Goal: Check status: Check status

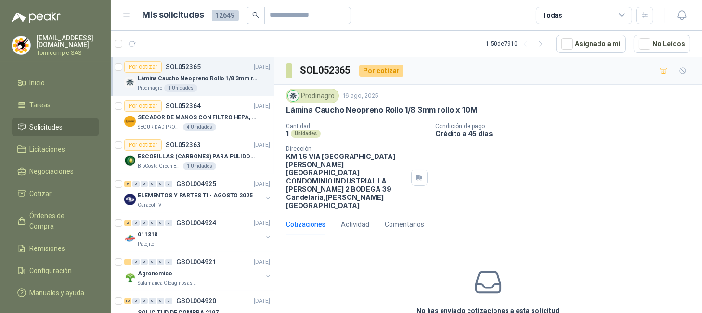
click at [44, 123] on span "Solicitudes" at bounding box center [46, 127] width 33 height 11
click at [27, 78] on li "Inicio" at bounding box center [55, 83] width 76 height 11
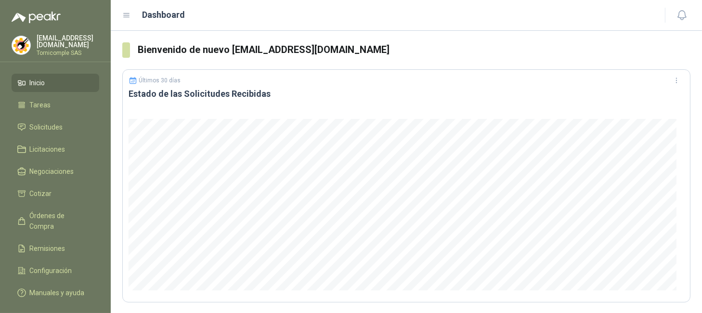
click at [45, 87] on link "Inicio" at bounding box center [56, 83] width 88 height 18
drag, startPoint x: 45, startPoint y: 87, endPoint x: 177, endPoint y: 2, distance: 157.1
click at [47, 87] on link "Inicio" at bounding box center [56, 83] width 88 height 18
click at [66, 156] on link "Licitaciones" at bounding box center [56, 149] width 88 height 18
click at [67, 169] on span "Negociaciones" at bounding box center [52, 171] width 44 height 11
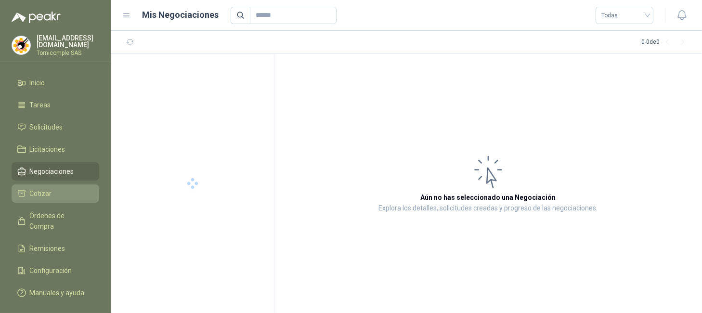
click at [59, 190] on li "Cotizar" at bounding box center [55, 193] width 76 height 11
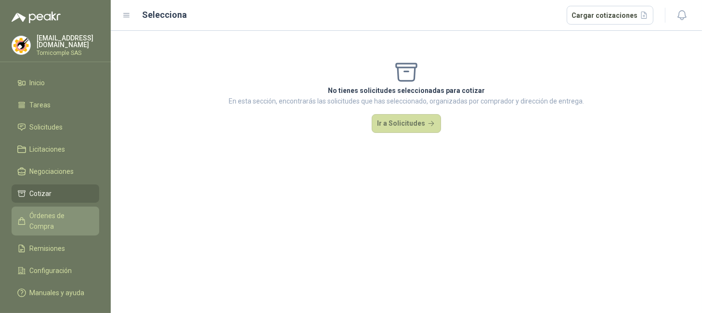
click at [60, 207] on link "Órdenes de Compra" at bounding box center [56, 221] width 88 height 29
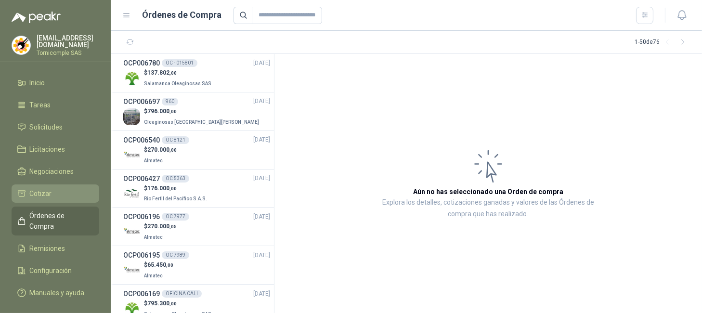
click at [60, 188] on li "Cotizar" at bounding box center [55, 193] width 76 height 11
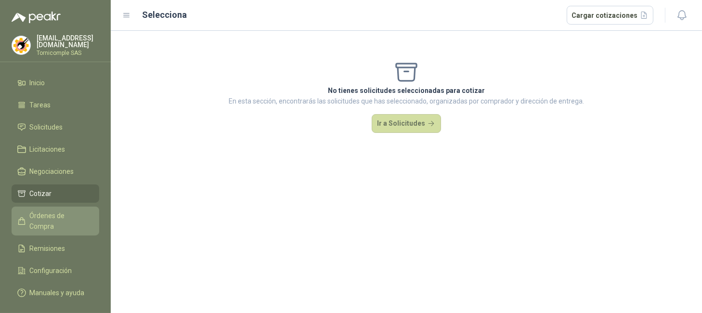
click at [66, 212] on span "Órdenes de Compra" at bounding box center [60, 221] width 60 height 21
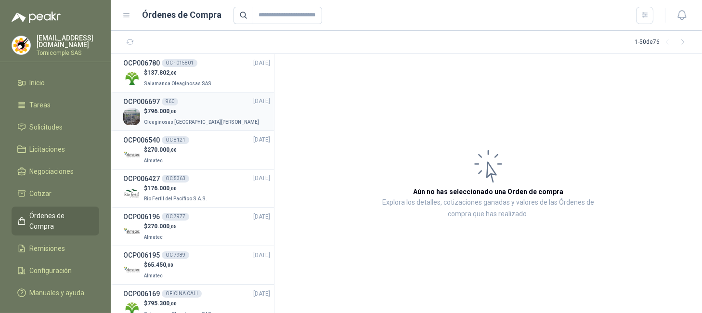
click at [187, 99] on div "OCP006697 960 [DATE]" at bounding box center [196, 101] width 147 height 11
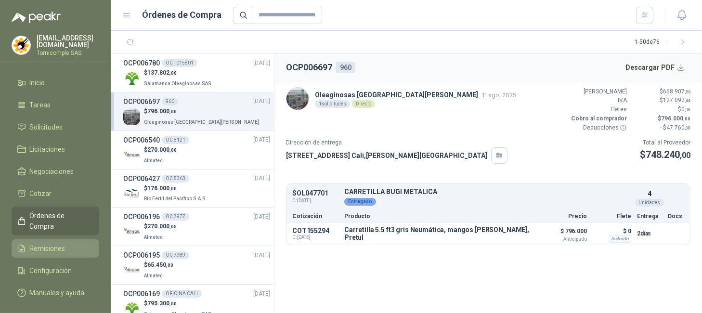
click at [79, 243] on li "Remisiones" at bounding box center [55, 248] width 76 height 11
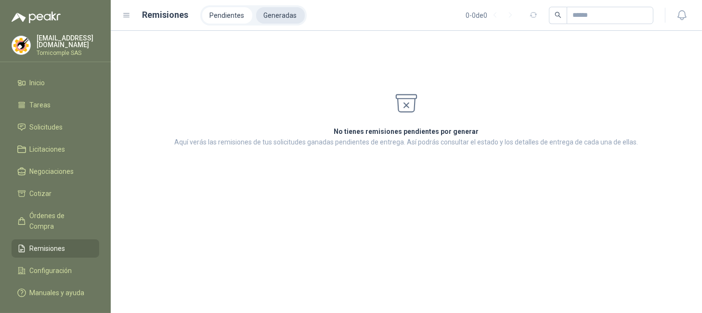
click at [284, 16] on li "Generadas" at bounding box center [280, 15] width 49 height 16
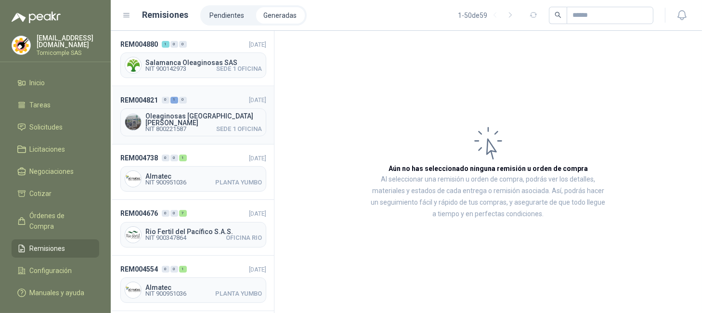
click at [211, 107] on div "REM004821 0 1 0 [DATE] Oleaginosas [GEOGRAPHIC_DATA][PERSON_NAME] NIT 800221587…" at bounding box center [192, 115] width 163 height 58
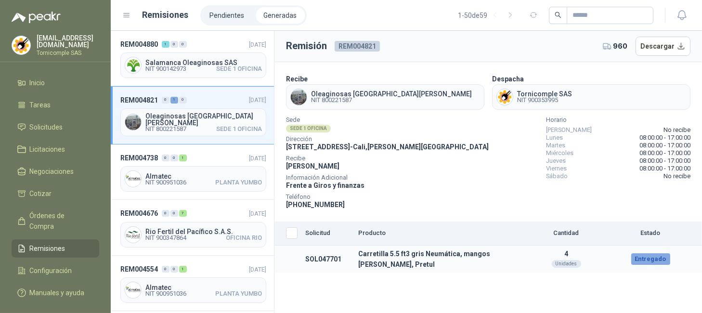
click at [665, 266] on td "Entregado" at bounding box center [651, 259] width 72 height 27
click at [653, 262] on div "Entregado" at bounding box center [651, 259] width 39 height 12
click at [206, 73] on div "Salamanca Oleaginosas SAS NIT 900142973 SEDE 1 OFICINA" at bounding box center [193, 66] width 146 height 26
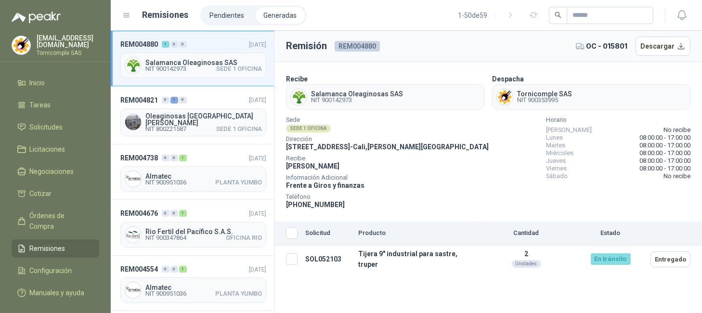
click at [178, 59] on span "Salamanca Oleaginosas SAS" at bounding box center [203, 62] width 117 height 7
click at [224, 119] on span "Oleaginosas [GEOGRAPHIC_DATA][PERSON_NAME]" at bounding box center [203, 119] width 117 height 13
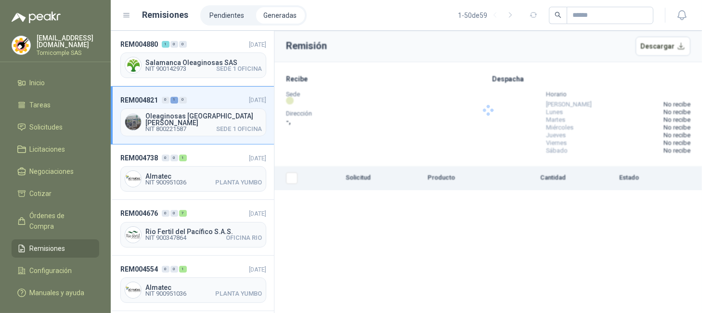
click at [174, 26] on header "Remisiones Pendientes Generadas 1 - 50 de 59" at bounding box center [407, 15] width 592 height 31
click at [175, 40] on div "REM004880 1 0 0" at bounding box center [153, 44] width 66 height 11
